Goal: Information Seeking & Learning: Learn about a topic

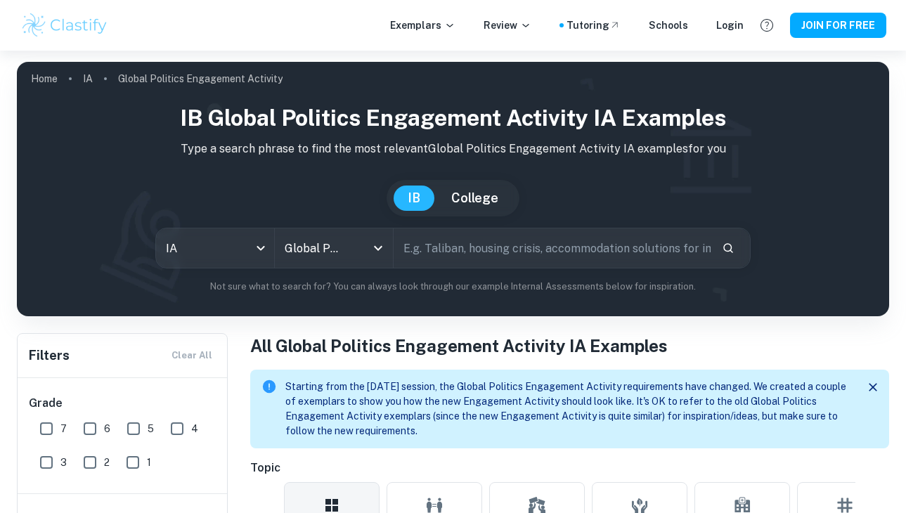
scroll to position [340, 0]
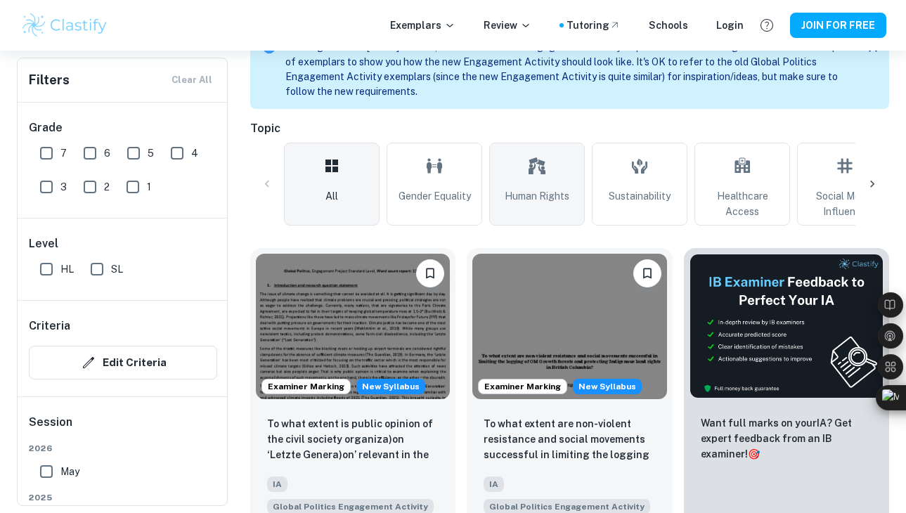
click at [551, 189] on span "Human Rights" at bounding box center [537, 195] width 65 height 15
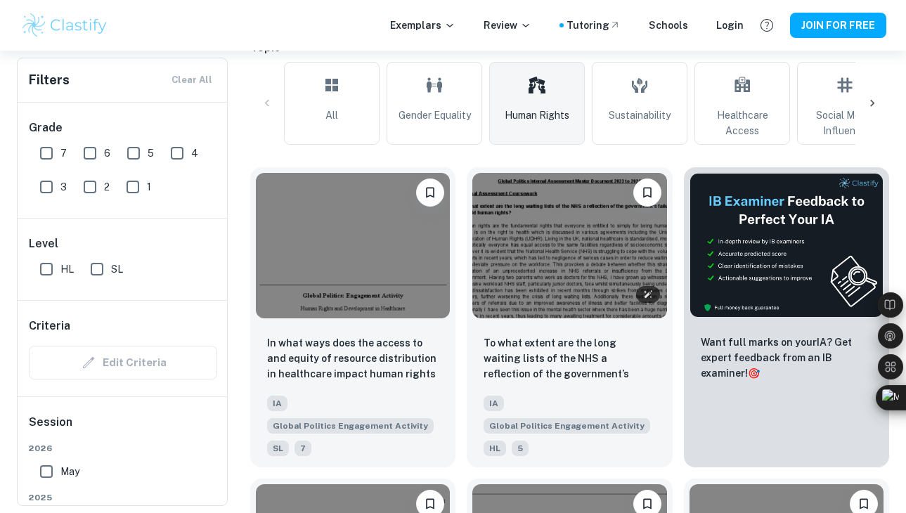
scroll to position [425, 0]
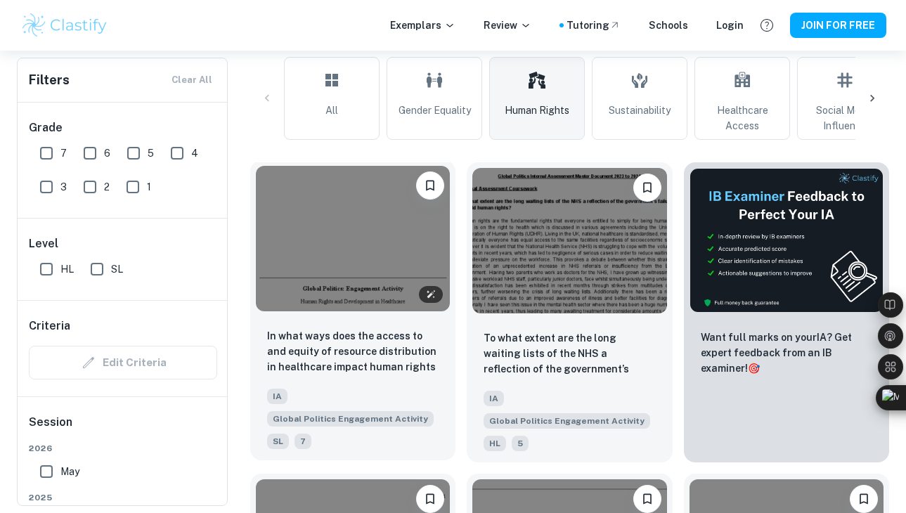
click at [372, 274] on img at bounding box center [353, 239] width 194 height 146
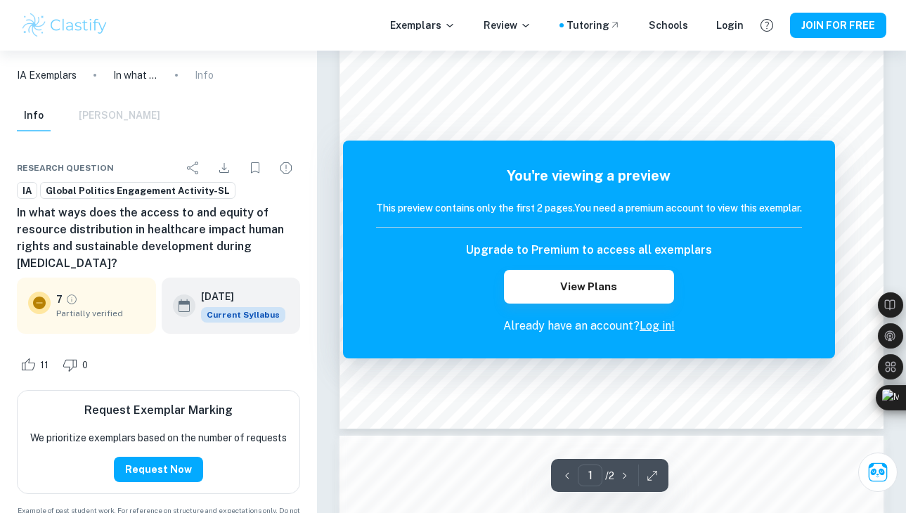
scroll to position [356, 0]
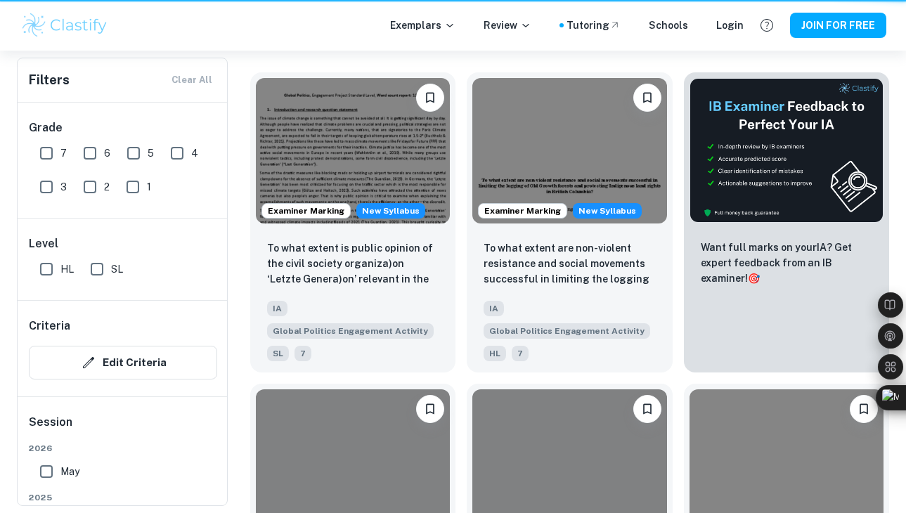
scroll to position [340, 0]
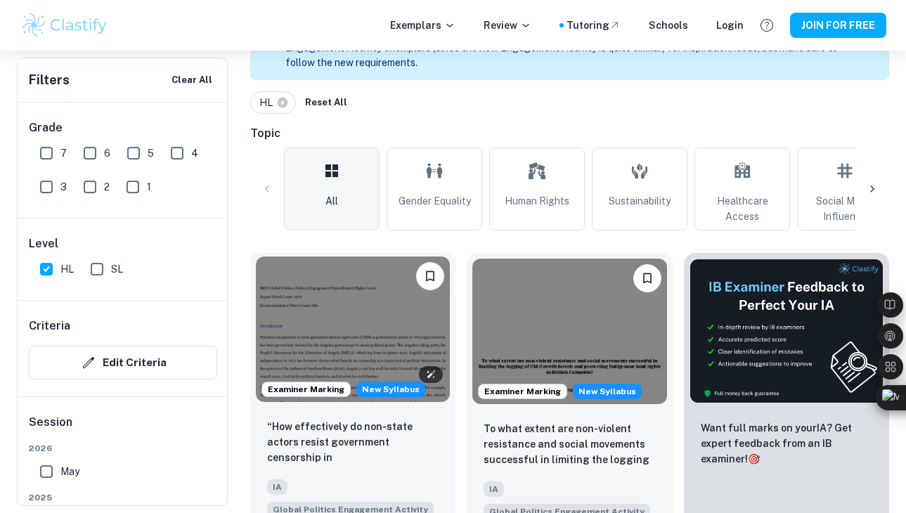
scroll to position [392, 0]
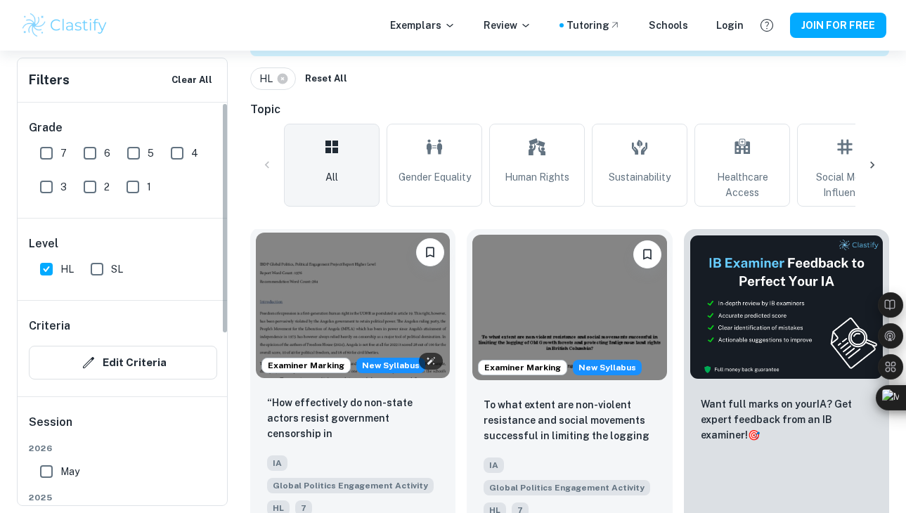
click at [324, 321] on img at bounding box center [353, 306] width 194 height 146
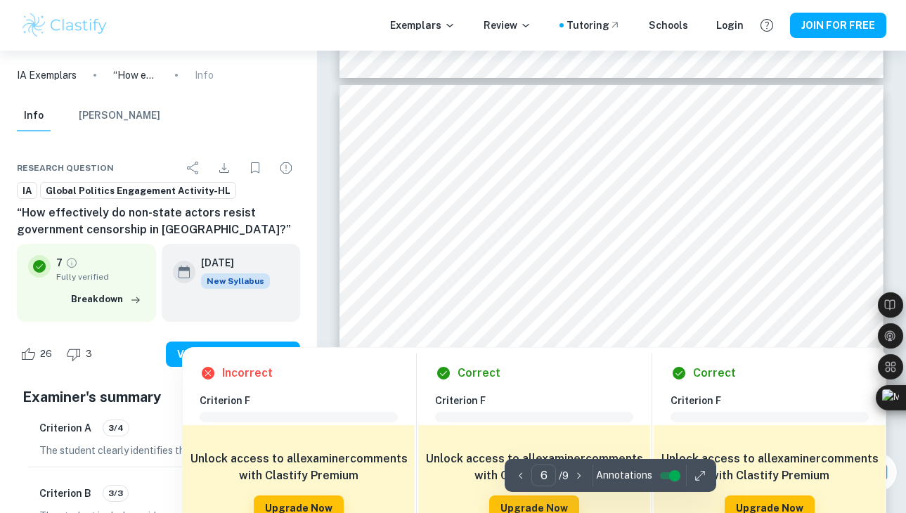
scroll to position [3711, 0]
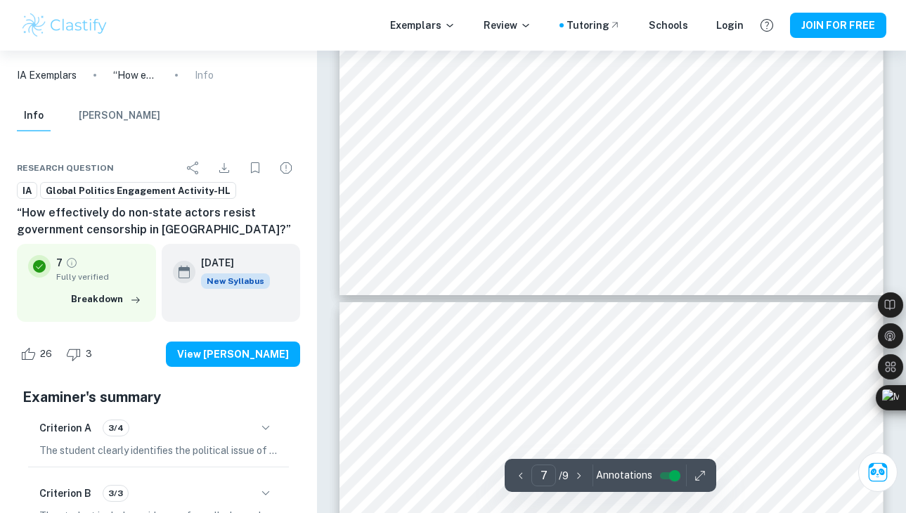
type input "8"
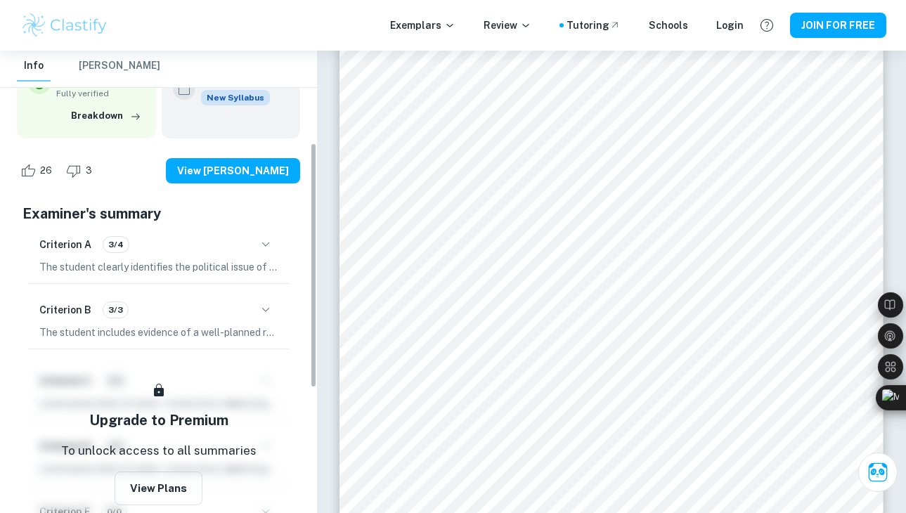
scroll to position [216, 0]
